Goal: Navigation & Orientation: Find specific page/section

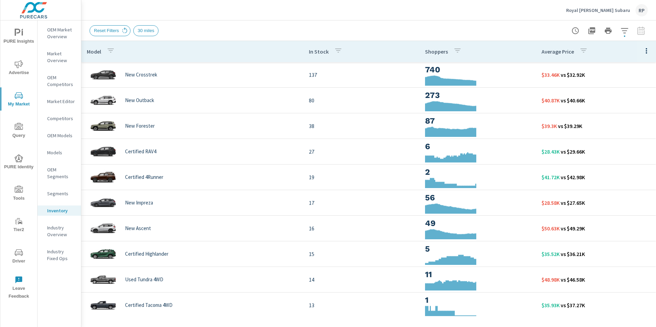
click at [629, 28] on button "button" at bounding box center [625, 31] width 14 height 14
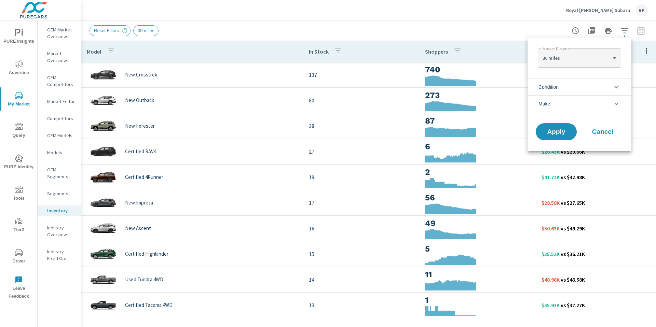
click at [483, 34] on div at bounding box center [328, 163] width 656 height 327
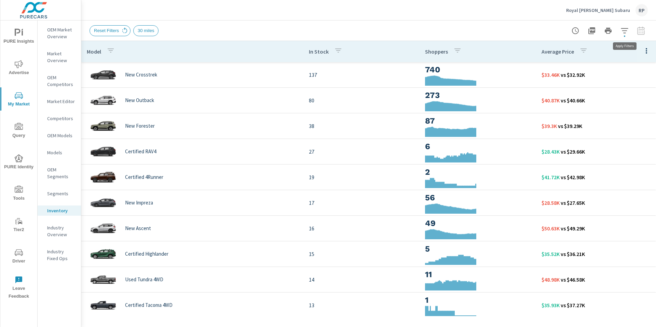
click at [621, 32] on icon "button" at bounding box center [625, 31] width 8 height 8
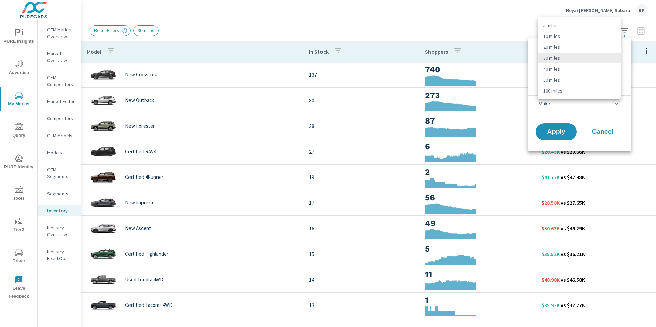
click at [577, 59] on body "PURE Insights Advertise My Market Query PURE Identity Tools Tier2 Driver Leave …" at bounding box center [328, 167] width 656 height 335
click at [578, 48] on li "20 miles" at bounding box center [579, 47] width 83 height 11
type Distance "20"
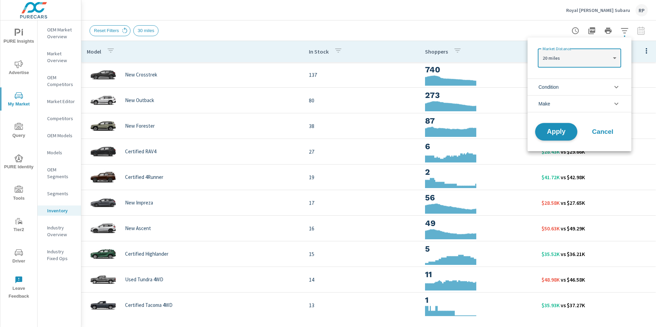
click at [544, 129] on span "Apply" at bounding box center [556, 132] width 28 height 6
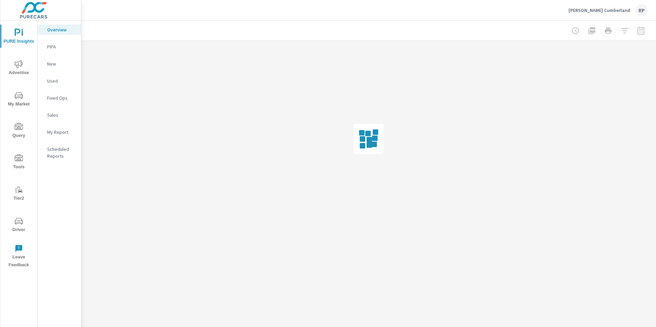
click at [646, 11] on div "RP" at bounding box center [642, 10] width 12 height 12
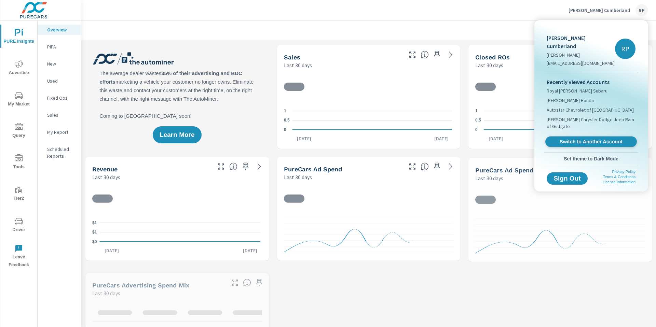
click at [589, 137] on link "Switch to Another Account" at bounding box center [592, 142] width 92 height 11
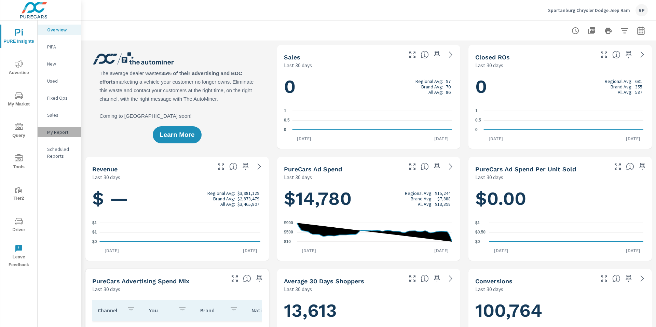
click at [62, 130] on p "My Report" at bounding box center [61, 132] width 28 height 7
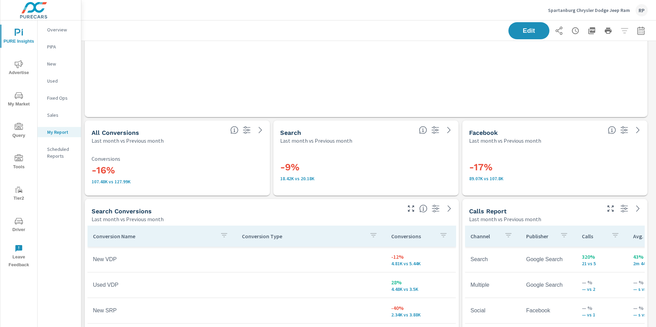
scroll to position [1370, 0]
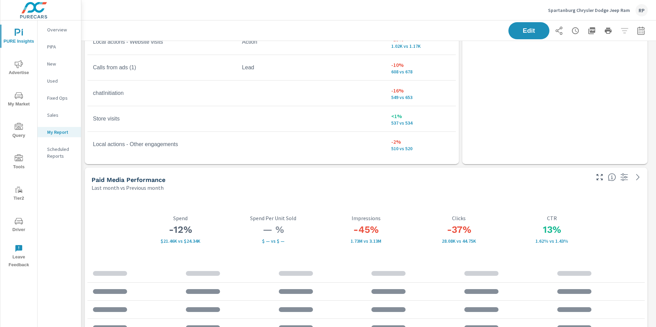
scroll to position [240, 0]
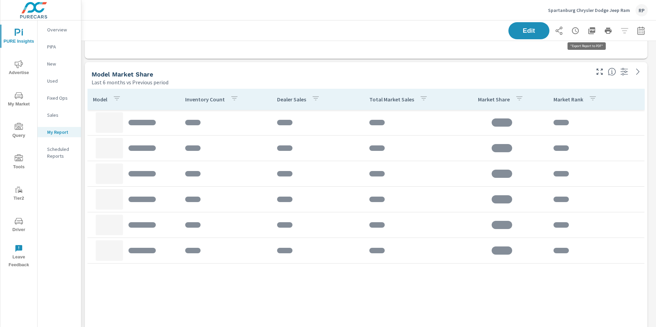
scroll to position [3080, 580]
click at [589, 31] on icon "button" at bounding box center [592, 30] width 7 height 7
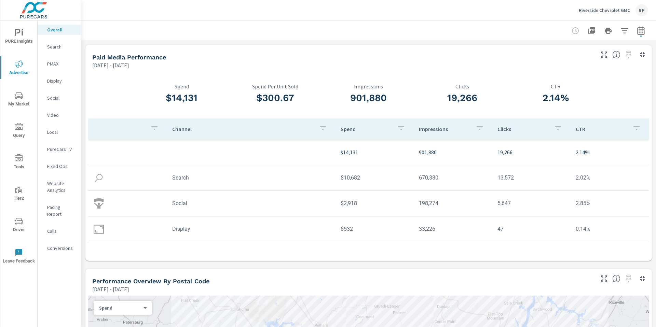
click at [638, 9] on div "RP" at bounding box center [642, 10] width 12 height 12
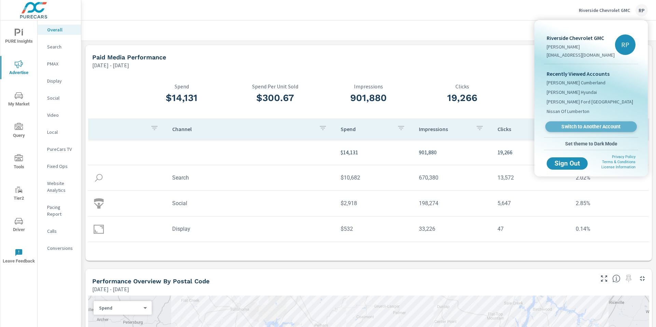
click at [600, 125] on span "Switch to Another Account" at bounding box center [591, 127] width 84 height 6
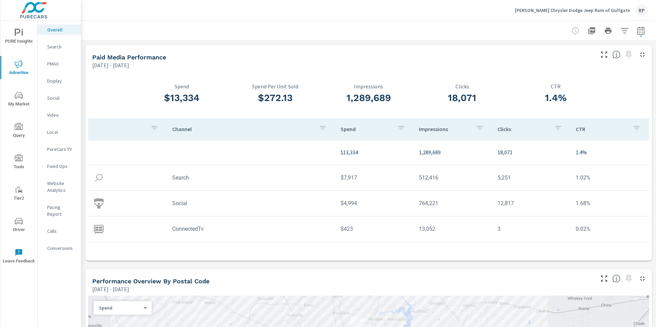
click at [21, 40] on span "PURE Insights" at bounding box center [18, 37] width 33 height 17
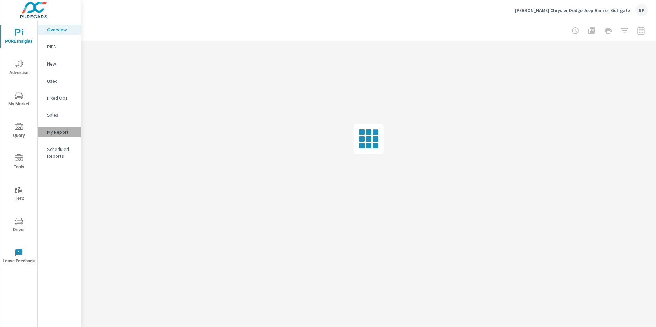
click at [53, 136] on div "My Report" at bounding box center [59, 132] width 43 height 10
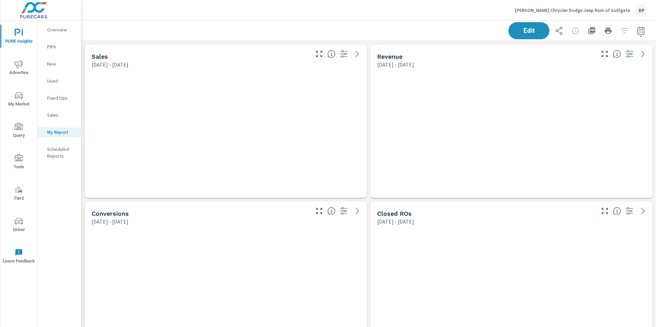
scroll to position [2766, 580]
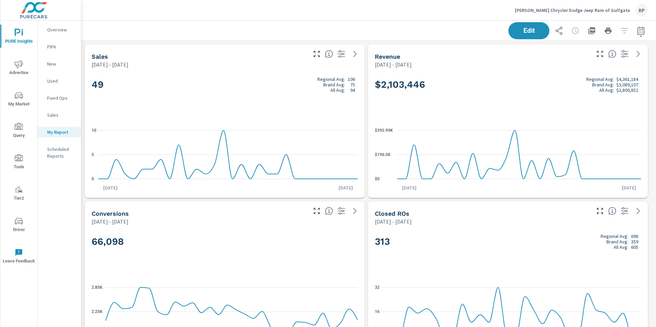
click at [589, 34] on icon "button" at bounding box center [592, 30] width 7 height 7
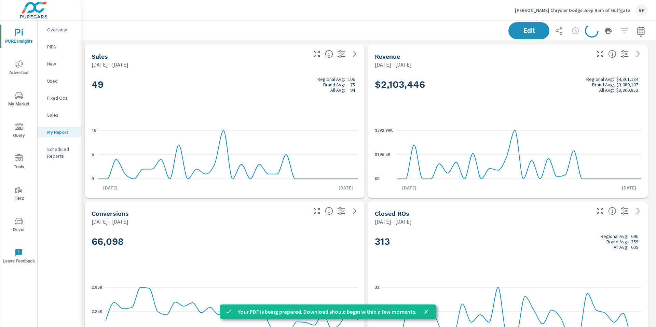
scroll to position [2766, 580]
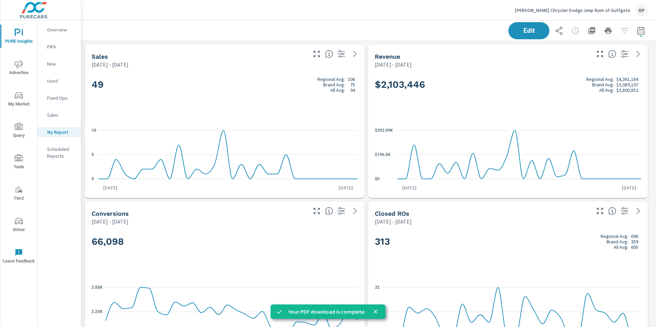
click at [639, 10] on div "RP" at bounding box center [642, 10] width 12 height 12
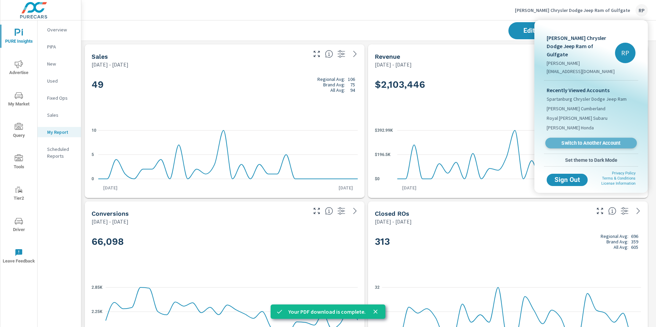
click at [592, 140] on span "Switch to Another Account" at bounding box center [591, 143] width 84 height 6
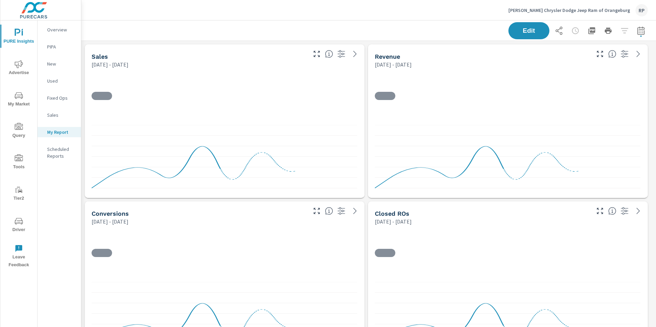
scroll to position [2294, 580]
